Goal: Task Accomplishment & Management: Complete application form

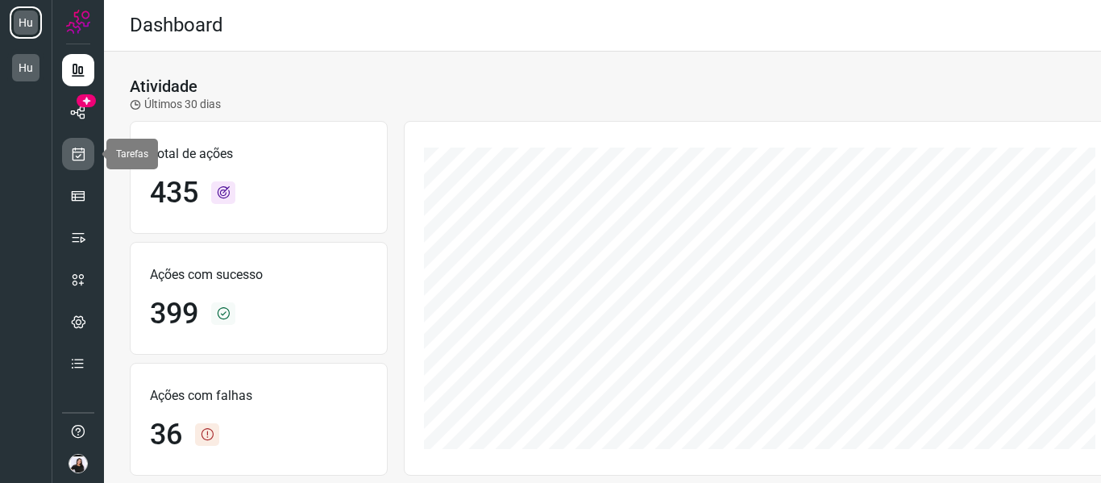
click at [64, 164] on link at bounding box center [78, 154] width 32 height 32
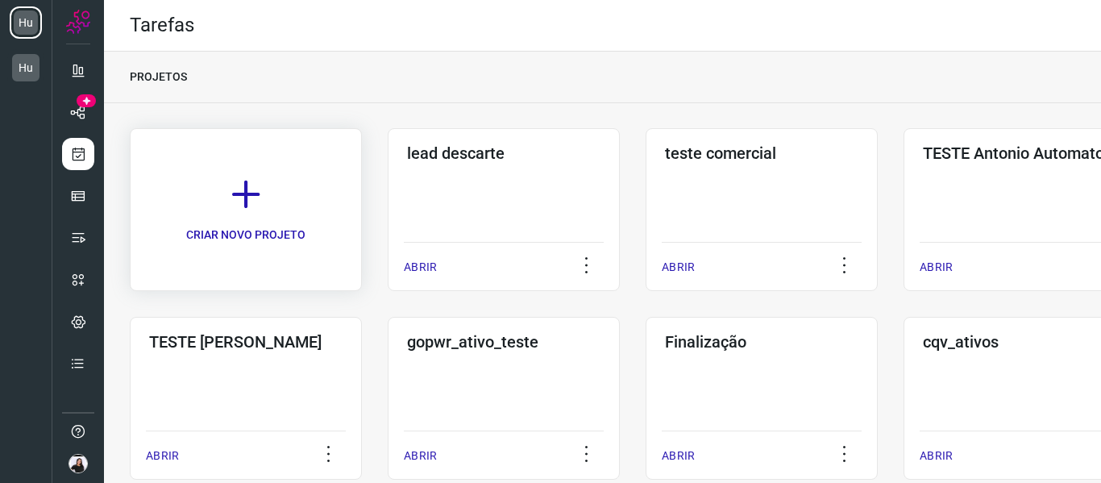
click at [256, 191] on icon at bounding box center [245, 194] width 35 height 35
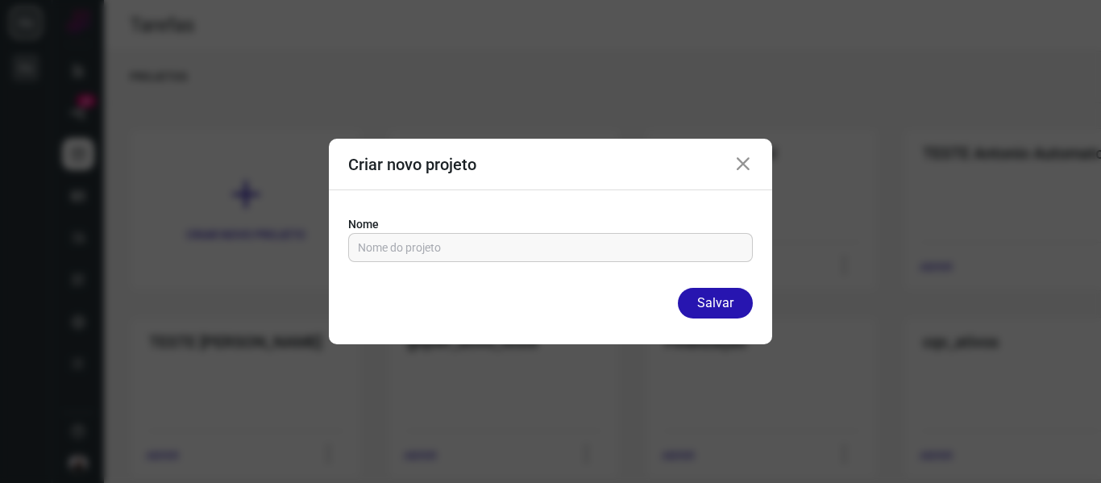
click at [745, 168] on icon at bounding box center [743, 164] width 19 height 19
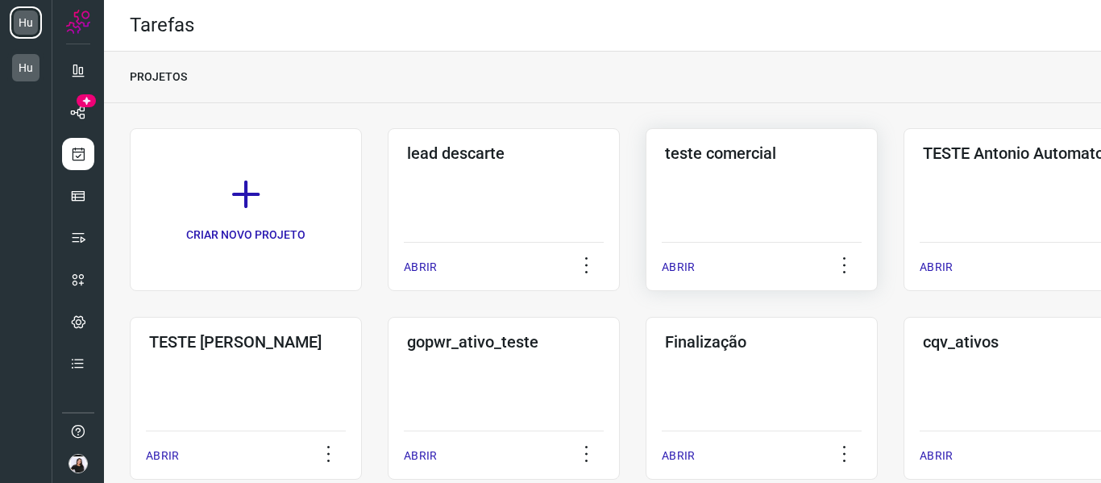
click at [904, 176] on div "teste comercial ABRIR" at bounding box center [1020, 209] width 232 height 163
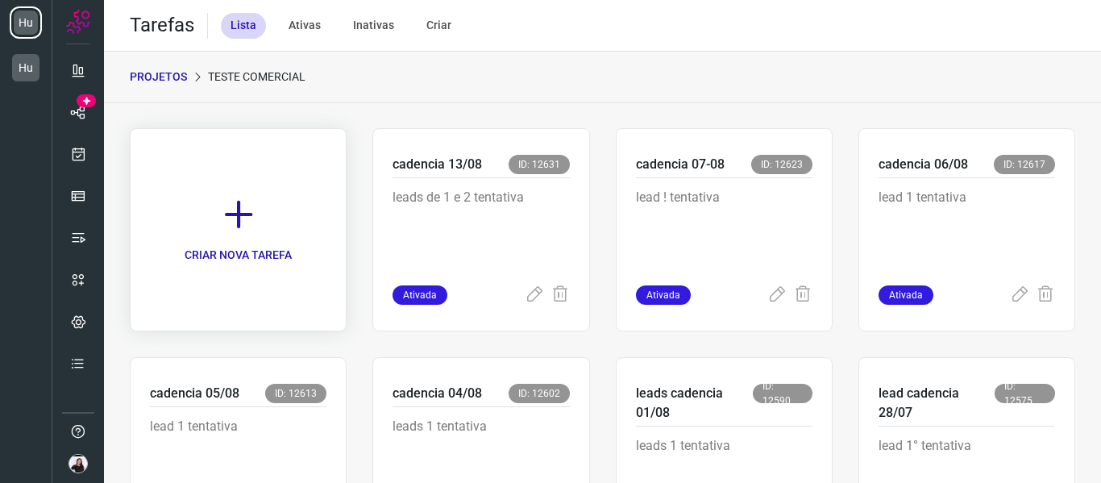
click at [314, 238] on link "CRIAR NOVA TAREFA" at bounding box center [238, 229] width 217 height 203
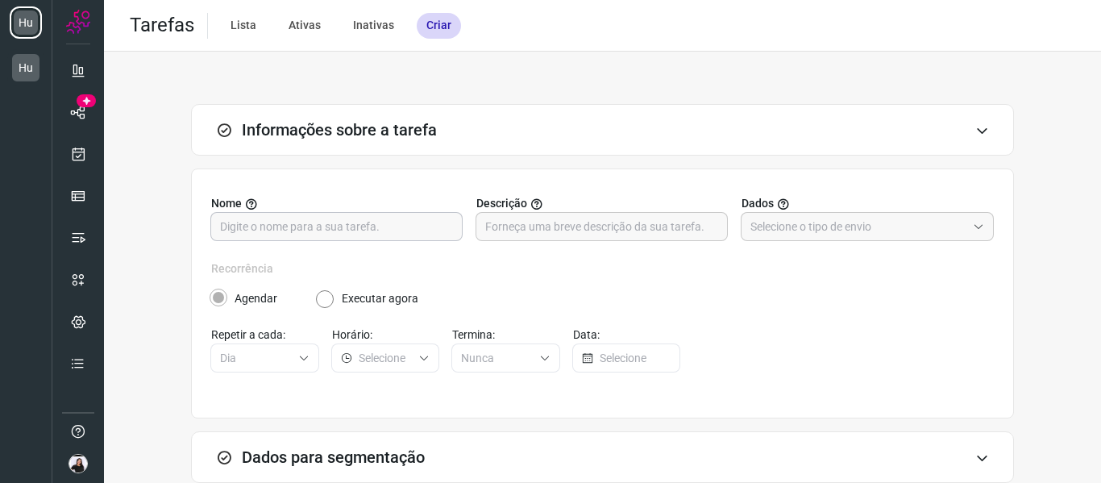
click at [347, 234] on input "text" at bounding box center [336, 226] width 233 height 27
type input "LKEADS 14/08"
click at [541, 235] on input "text" at bounding box center [601, 226] width 233 height 27
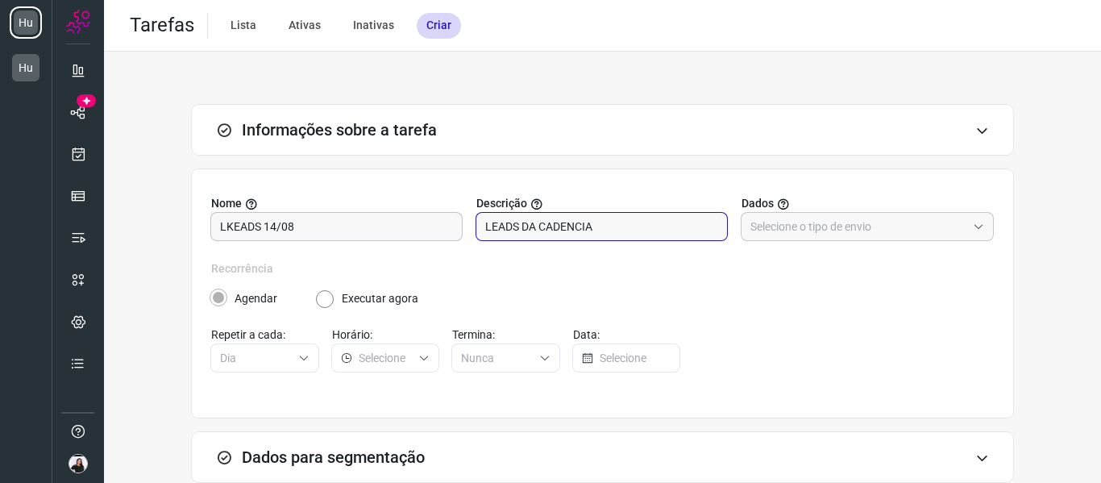
type input "LEADS DA CADENCIA"
click at [234, 222] on input "LKEADS 14/08" at bounding box center [336, 226] width 233 height 27
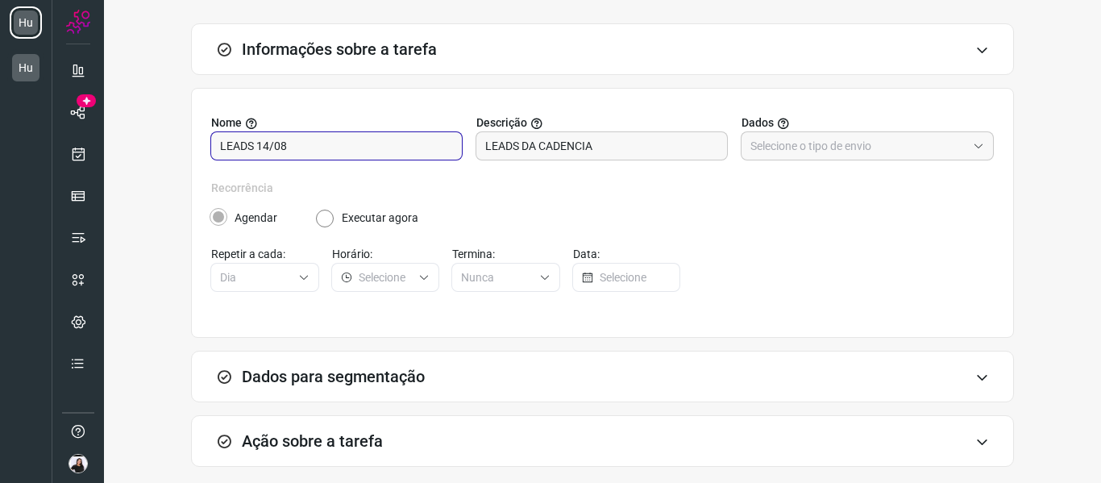
scroll to position [158, 0]
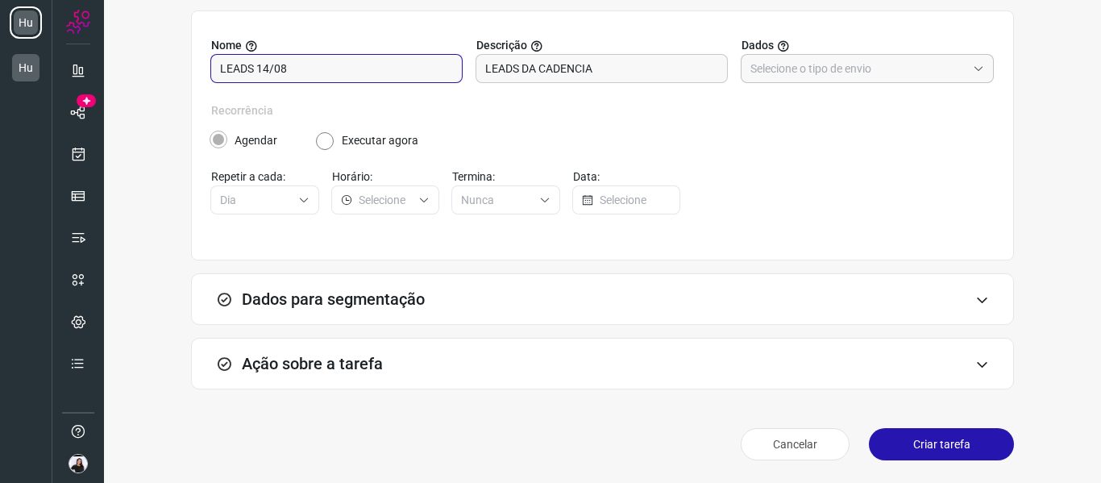
type input "LEADS 14/08"
click at [783, 76] on input "text" at bounding box center [858, 68] width 216 height 27
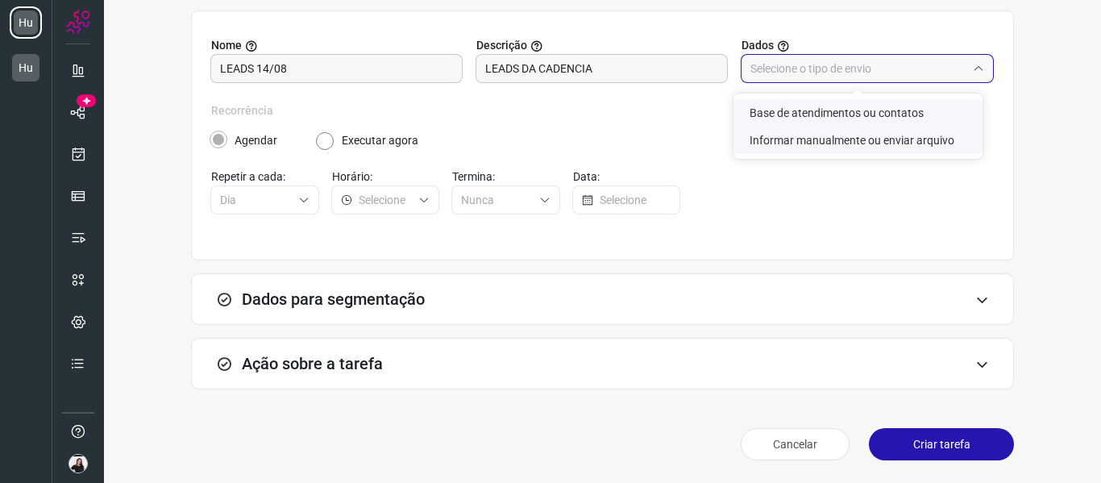
click at [820, 126] on li "Base de atendimentos ou contatos" at bounding box center [858, 112] width 249 height 27
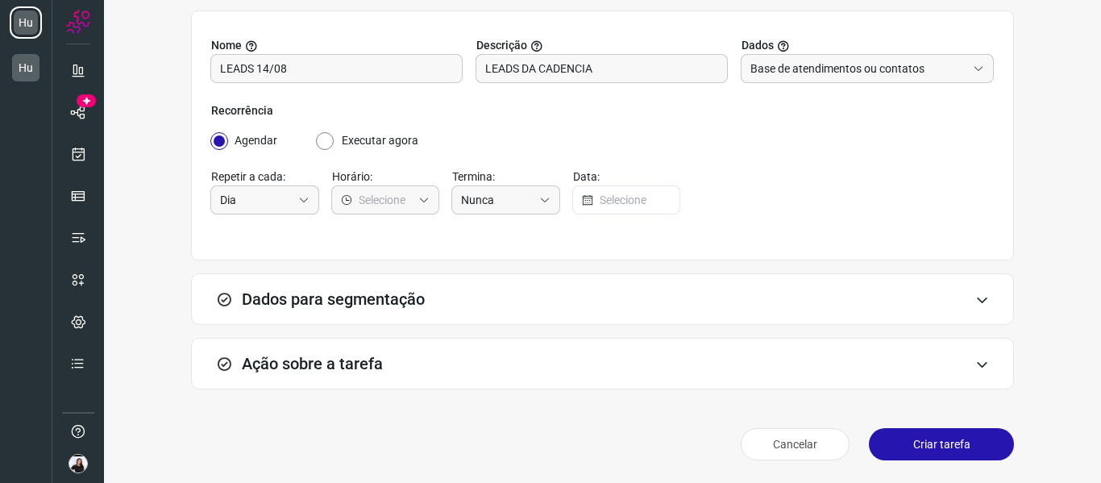
click at [900, 285] on div "Dados para segmentação" at bounding box center [602, 299] width 823 height 52
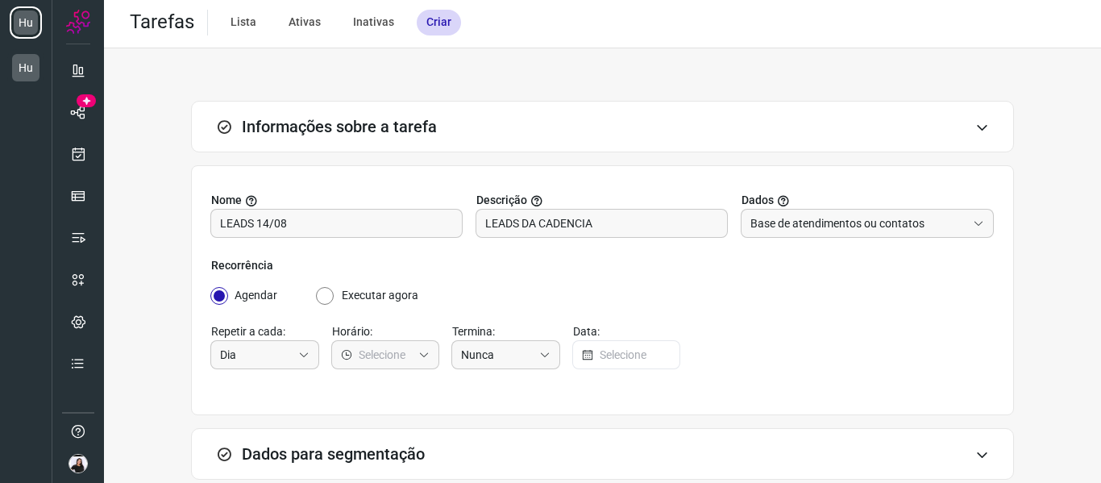
scroll to position [0, 0]
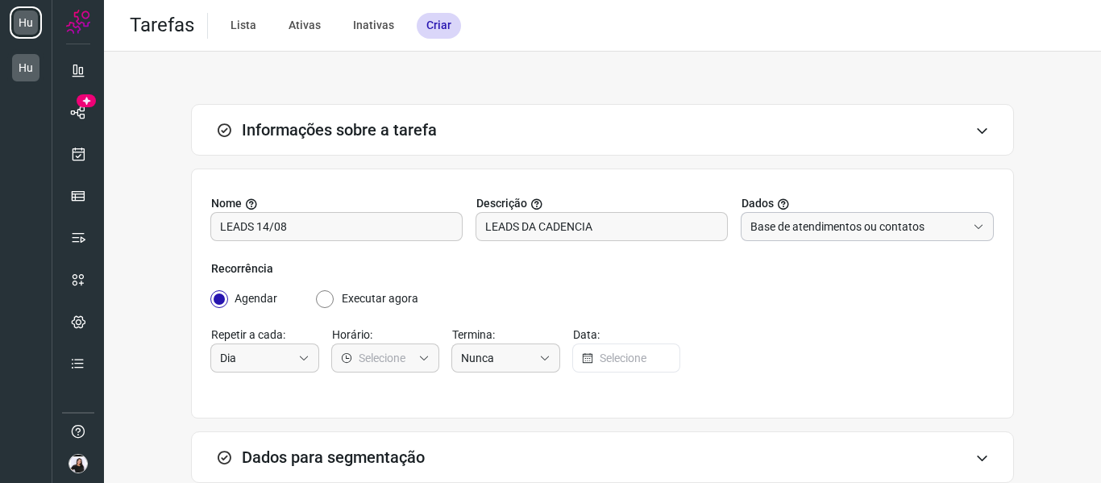
click at [856, 218] on input "Base de atendimentos ou contatos" at bounding box center [858, 226] width 216 height 27
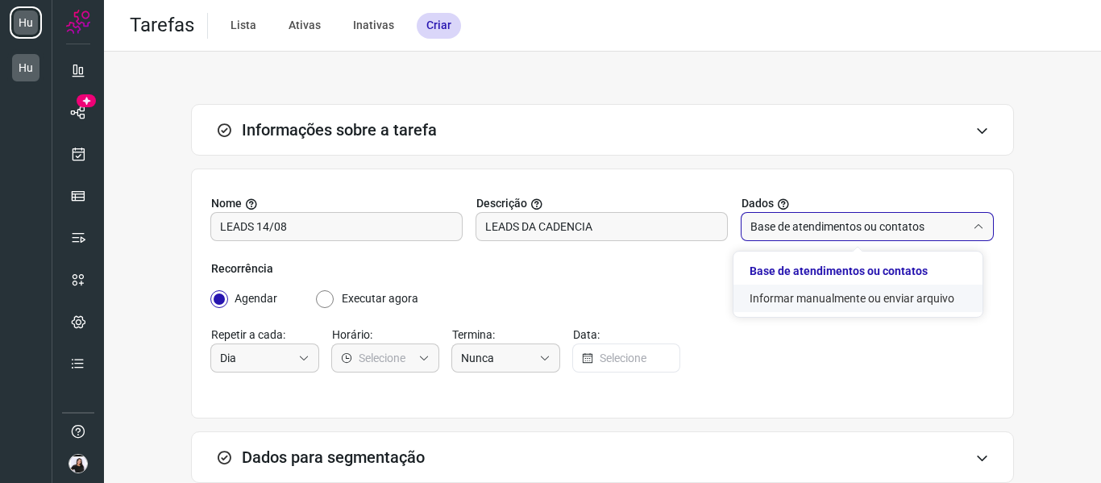
click at [821, 292] on li "Informar manualmente ou enviar arquivo" at bounding box center [858, 298] width 249 height 27
type input "Informar manualmente ou enviar arquivo"
radio input "false"
radio input "true"
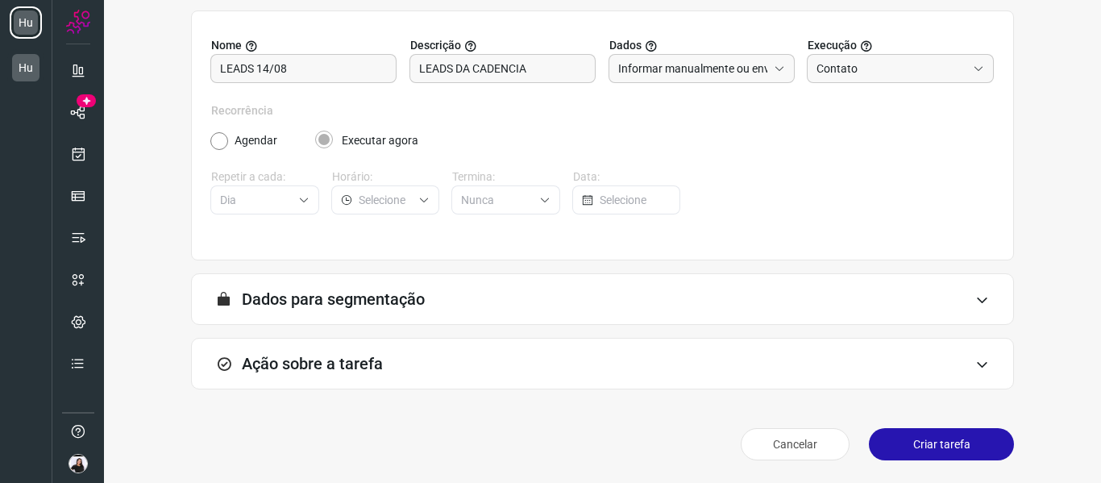
click at [285, 349] on div "Ação sobre a tarefa" at bounding box center [602, 364] width 823 height 52
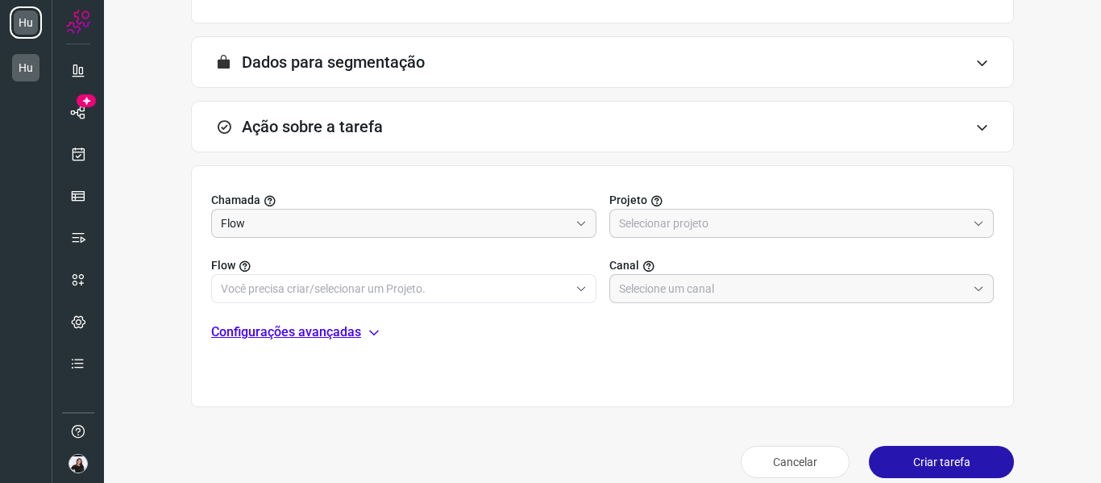
scroll to position [400, 0]
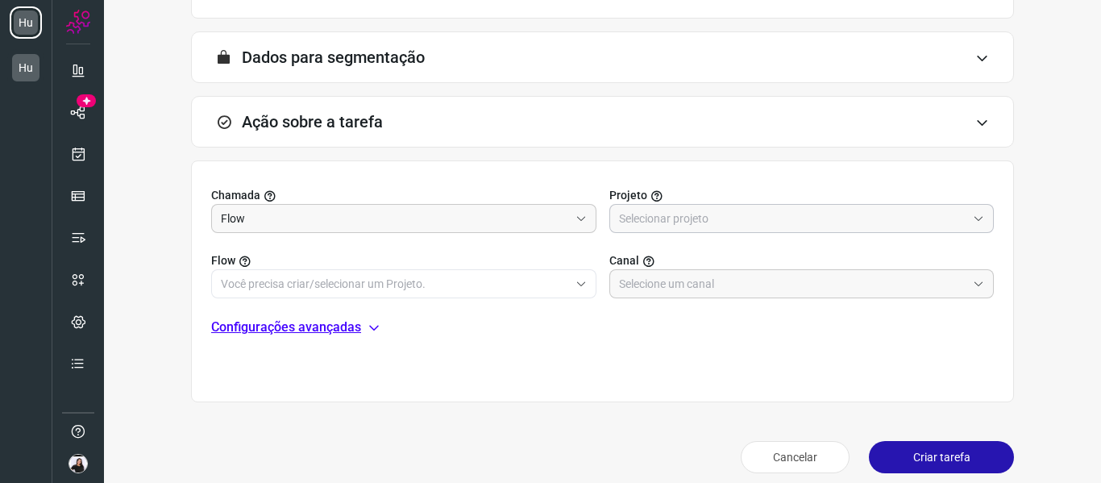
click at [675, 221] on input "text" at bounding box center [793, 218] width 348 height 27
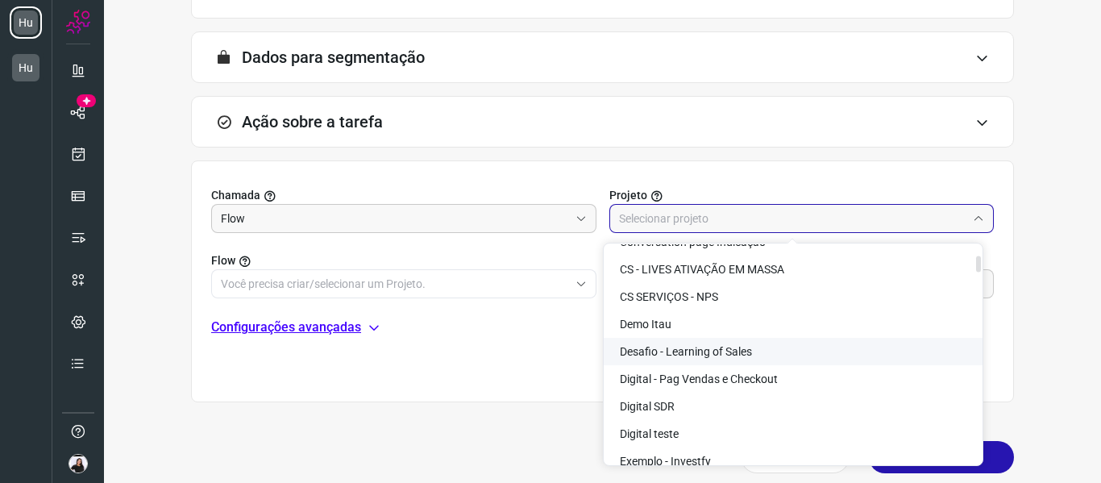
scroll to position [0, 0]
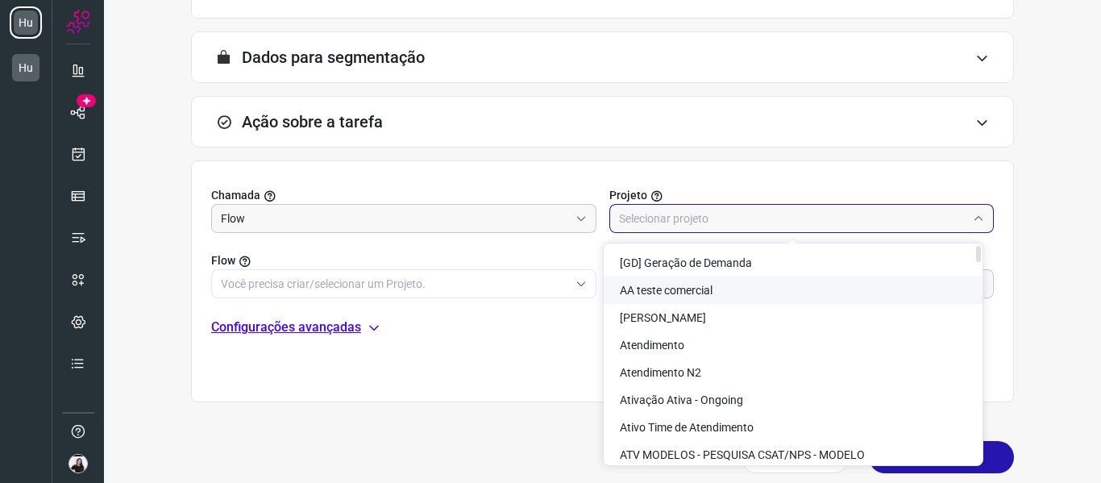
click at [684, 291] on span "AA teste comercial" at bounding box center [666, 290] width 93 height 13
type input "AA teste comercial"
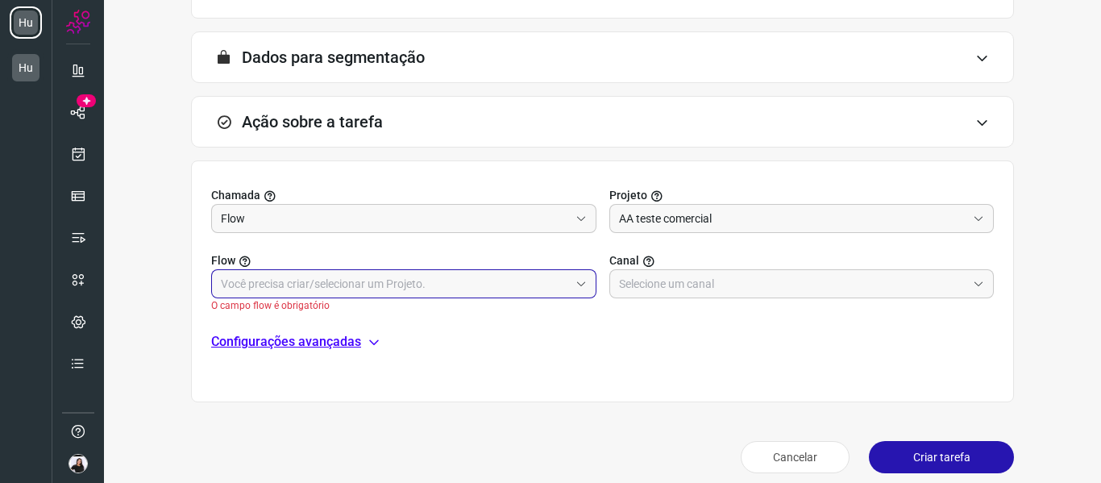
click at [519, 289] on input "text" at bounding box center [395, 283] width 348 height 27
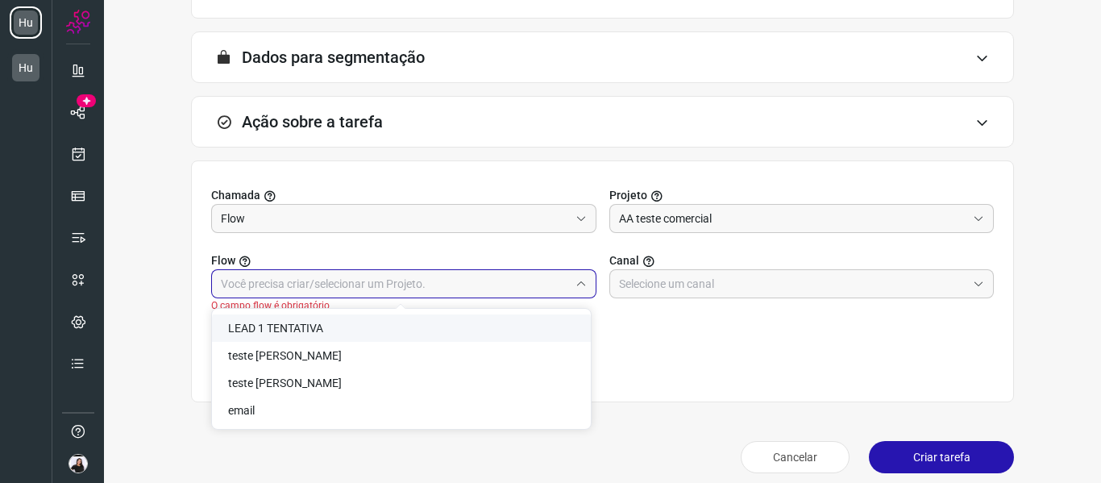
click at [322, 327] on span "LEAD 1 TENTATIVA" at bounding box center [275, 328] width 95 height 13
type input "LEAD 1 TENTATIVA"
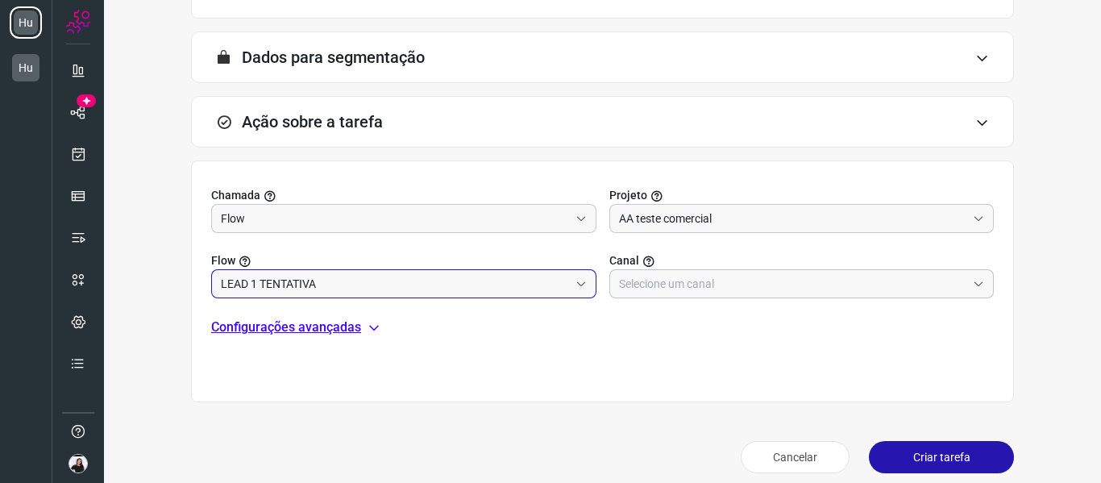
click at [677, 291] on input "text" at bounding box center [793, 283] width 348 height 27
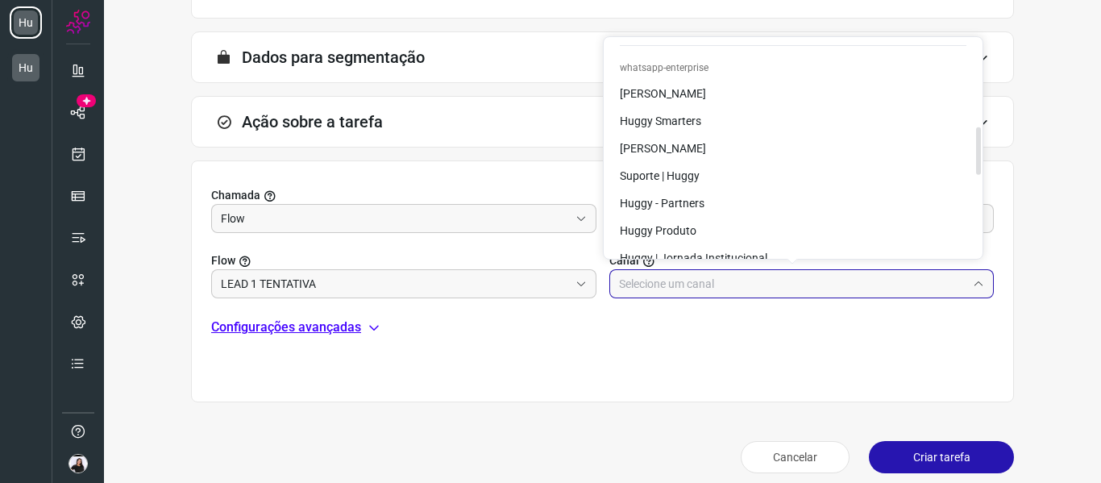
scroll to position [564, 0]
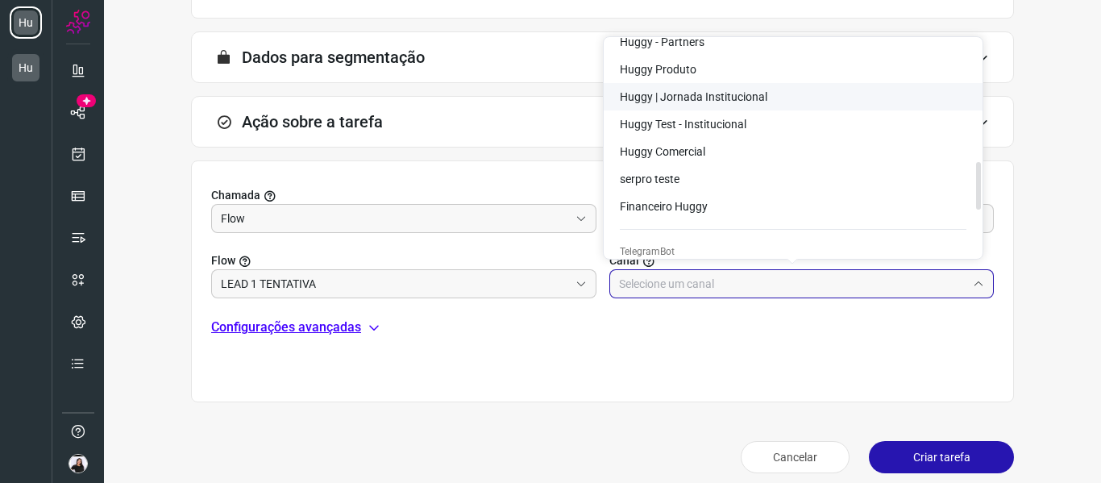
click at [700, 100] on span "Huggy | Jornada Institucional" at bounding box center [694, 96] width 148 height 13
type input "Huggy | Jornada Institucional"
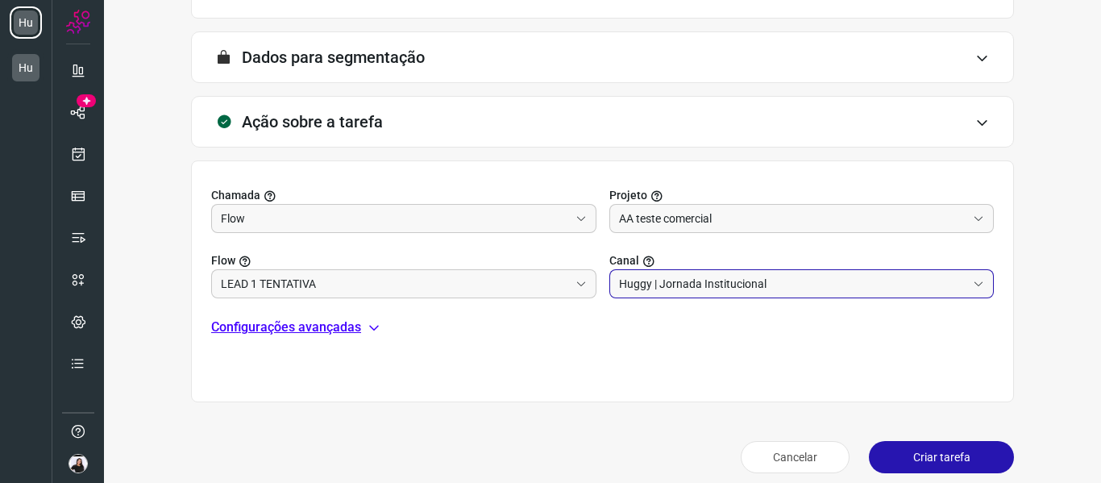
click at [936, 451] on button "Criar tarefa" at bounding box center [941, 457] width 145 height 32
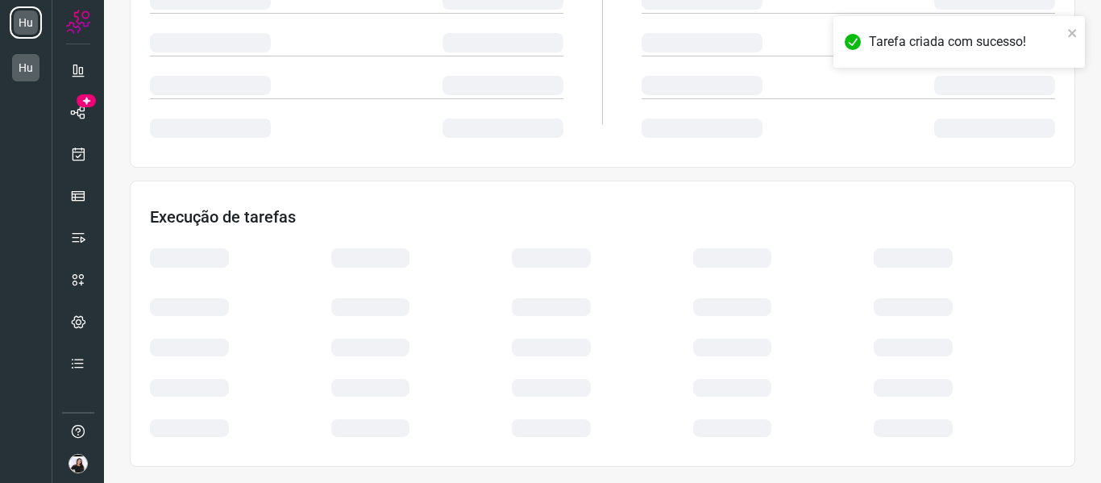
scroll to position [350, 0]
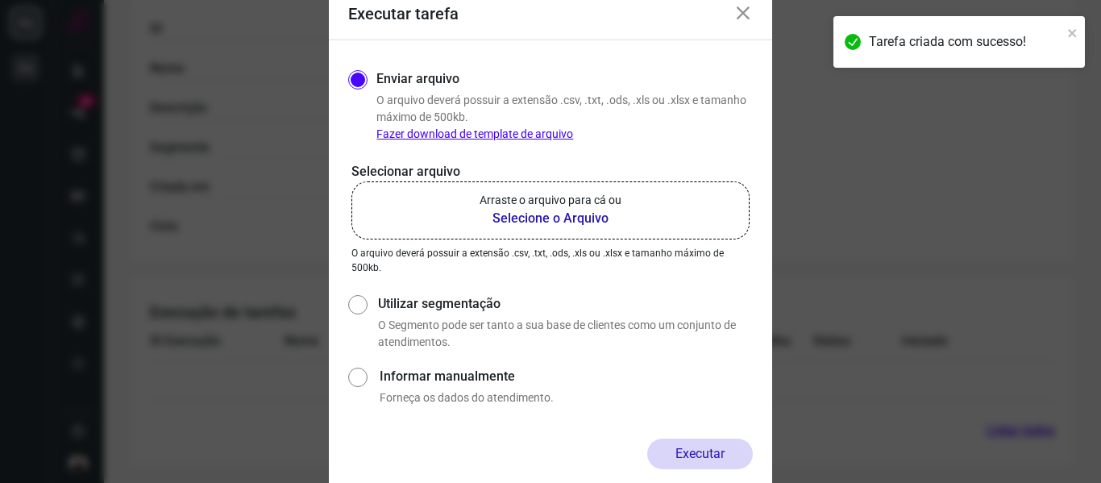
click at [543, 219] on b "Selecione o Arquivo" at bounding box center [551, 218] width 142 height 19
click at [0, 0] on input "Arraste o arquivo para cá ou Selecione o Arquivo" at bounding box center [0, 0] width 0 height 0
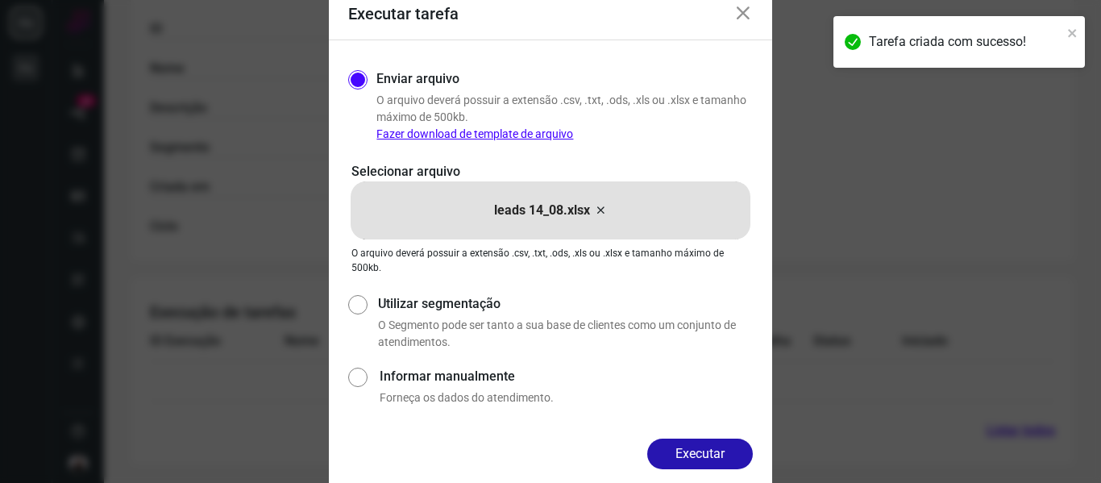
click at [675, 475] on div "Executar" at bounding box center [550, 466] width 443 height 56
click at [674, 462] on button "Executar" at bounding box center [700, 453] width 106 height 31
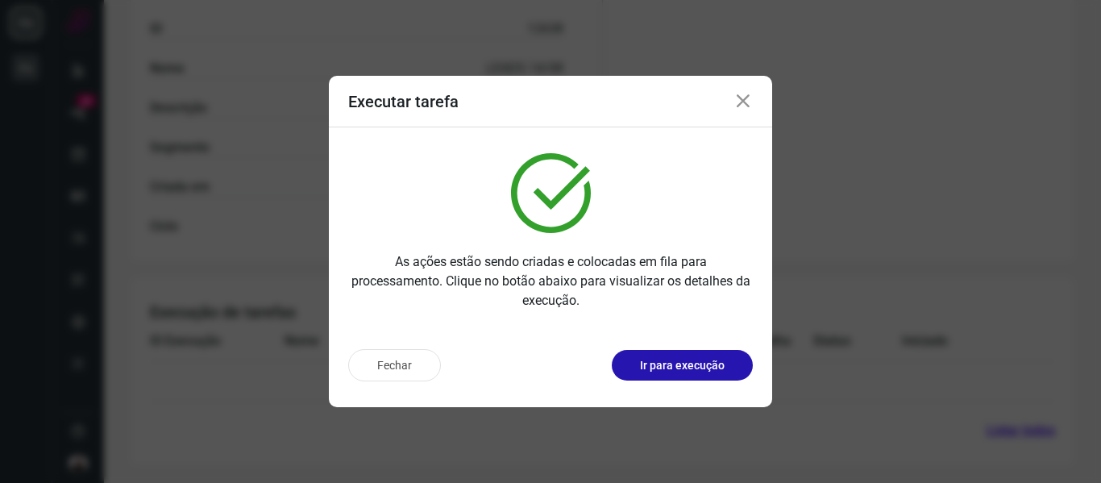
click at [746, 99] on icon at bounding box center [743, 101] width 19 height 19
